Goal: Transaction & Acquisition: Purchase product/service

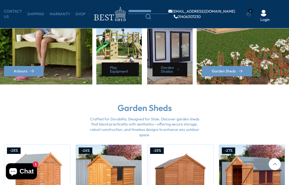
scroll to position [333, 0]
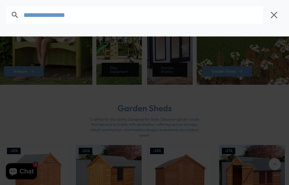
click at [153, 10] on input "text" at bounding box center [143, 14] width 239 height 17
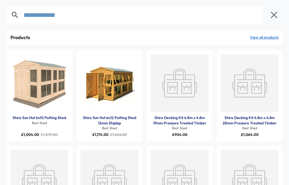
type input "**********"
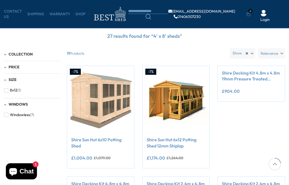
scroll to position [113, 0]
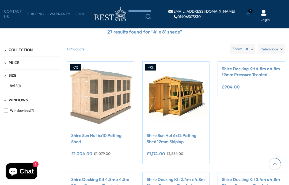
click at [10, 74] on span "Size" at bounding box center [13, 75] width 8 height 5
click at [12, 77] on span "Size" at bounding box center [13, 75] width 8 height 5
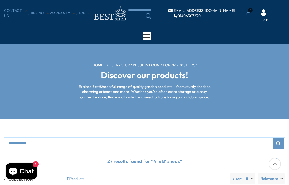
scroll to position [0, 0]
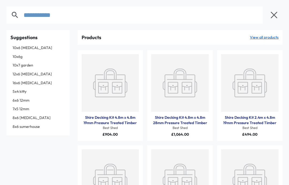
type input "**********"
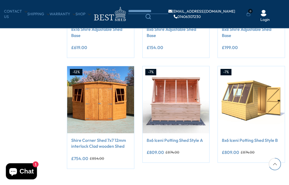
scroll to position [441, 0]
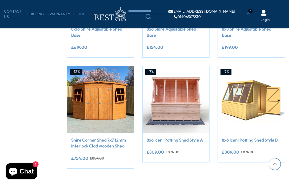
click at [161, 184] on link "2" at bounding box center [162, 186] width 7 height 8
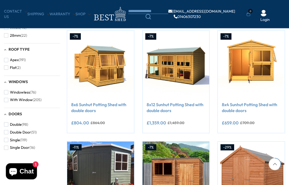
scroll to position [232, 0]
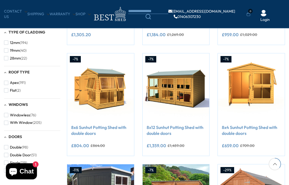
click at [255, 91] on img at bounding box center [251, 86] width 67 height 67
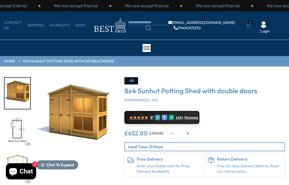
click at [20, 128] on img "3 / 8" at bounding box center [18, 130] width 26 height 31
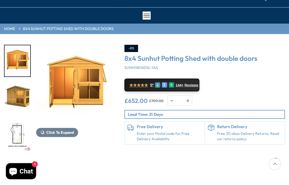
scroll to position [40, 0]
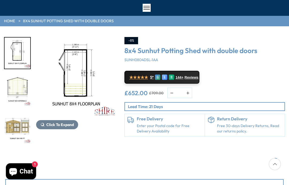
click at [18, 126] on div at bounding box center [20, 90] width 32 height 107
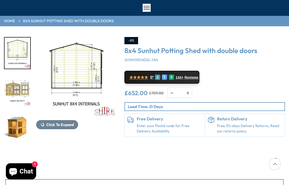
click at [15, 89] on img "5 / 8" at bounding box center [18, 90] width 26 height 31
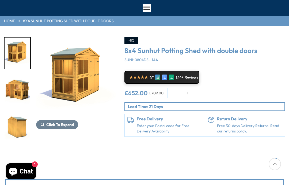
click at [20, 107] on div "7 / 8" at bounding box center [17, 90] width 27 height 32
click at [21, 123] on img "8 / 8" at bounding box center [18, 127] width 26 height 31
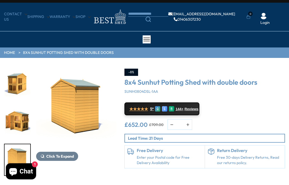
scroll to position [7, 0]
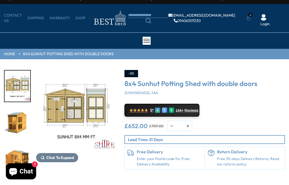
click at [22, 123] on img "6 / 8" at bounding box center [18, 123] width 26 height 31
